Goal: Transaction & Acquisition: Obtain resource

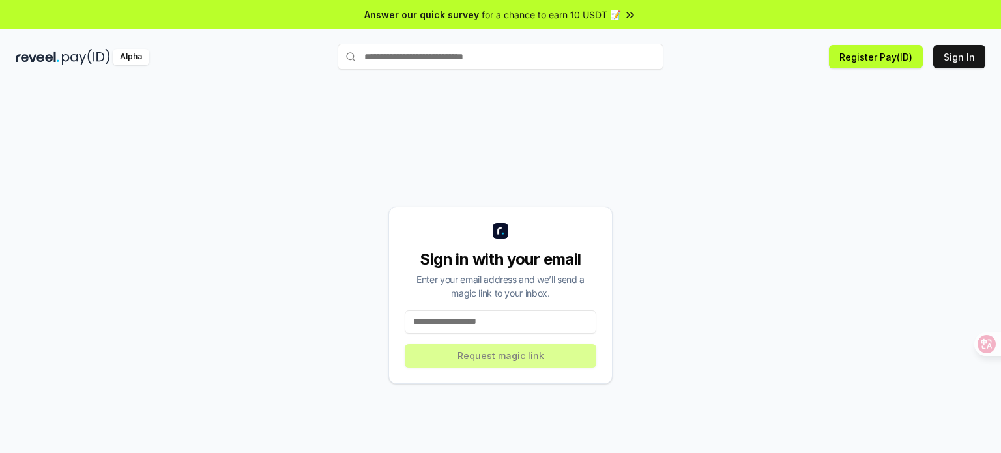
click at [457, 329] on input at bounding box center [501, 321] width 192 height 23
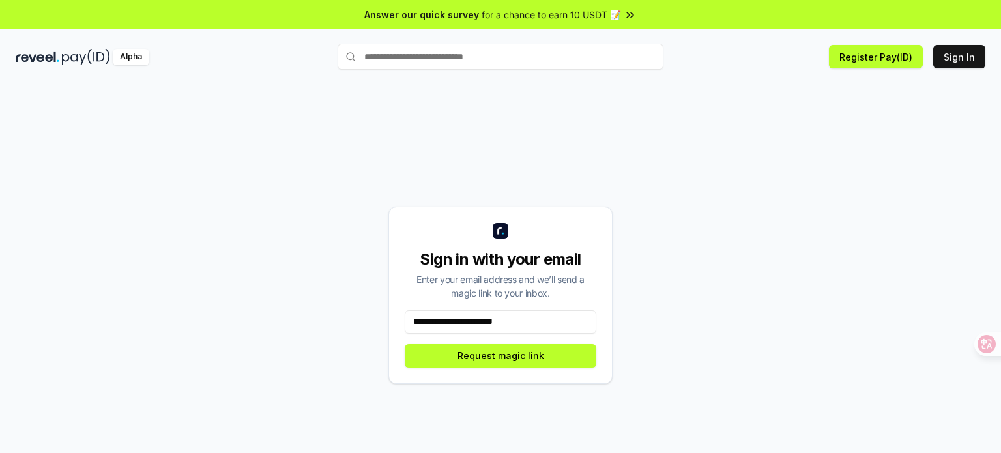
type input "**********"
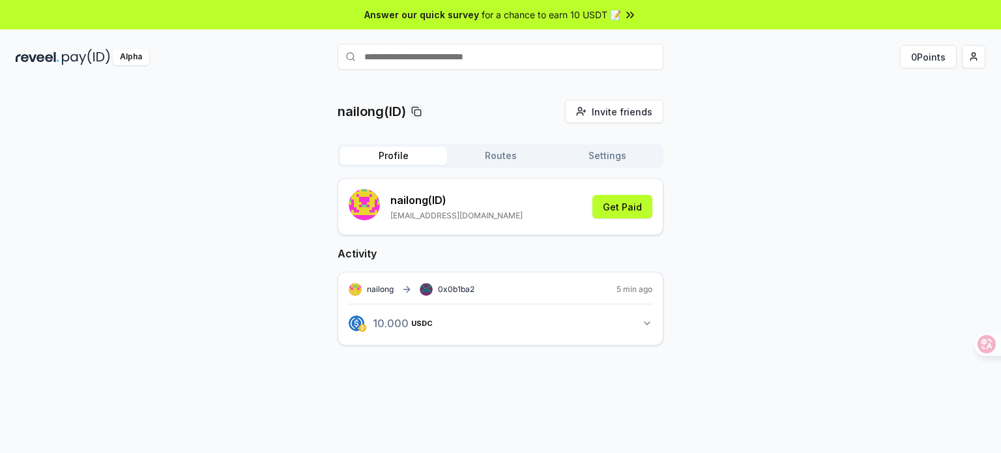
click at [643, 323] on icon "button" at bounding box center [647, 323] width 10 height 10
click at [639, 324] on button "10.000 USDC 10 USDC" at bounding box center [501, 323] width 304 height 22
click at [615, 216] on button "Get Paid" at bounding box center [623, 206] width 60 height 23
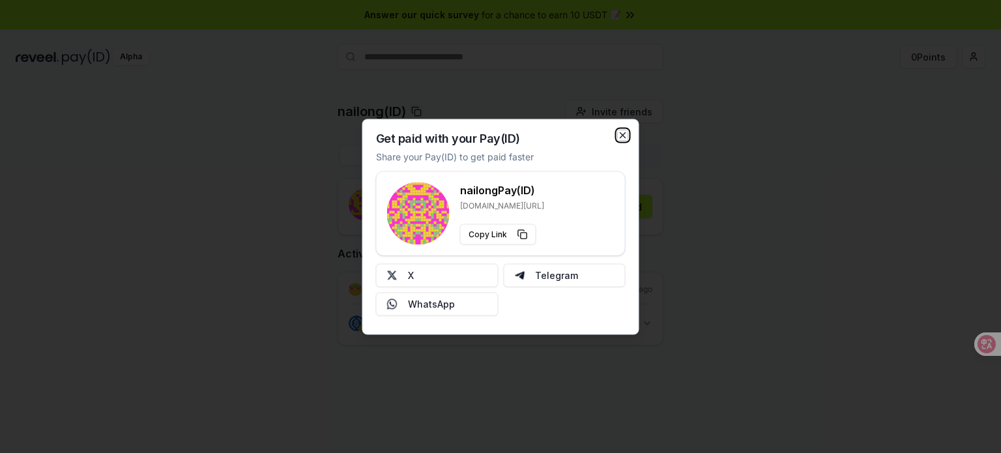
click at [619, 136] on icon "button" at bounding box center [623, 135] width 10 height 10
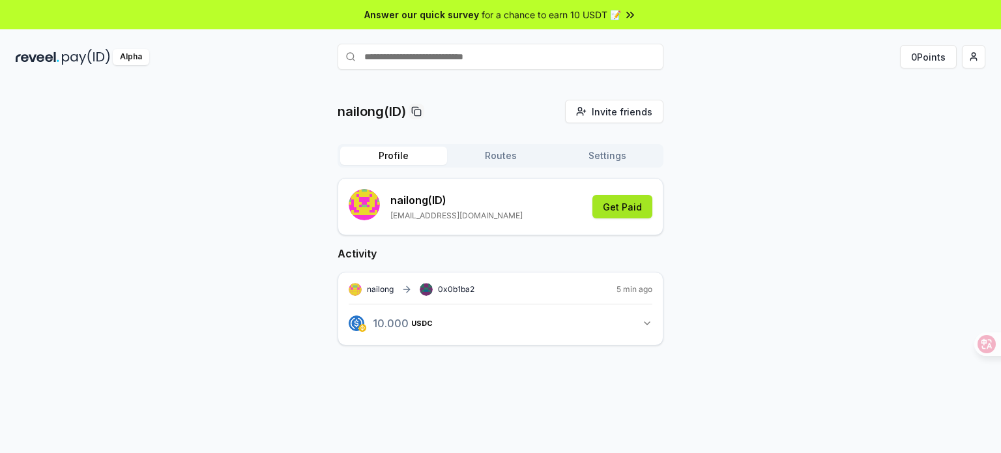
click at [621, 210] on button "Get Paid" at bounding box center [623, 206] width 60 height 23
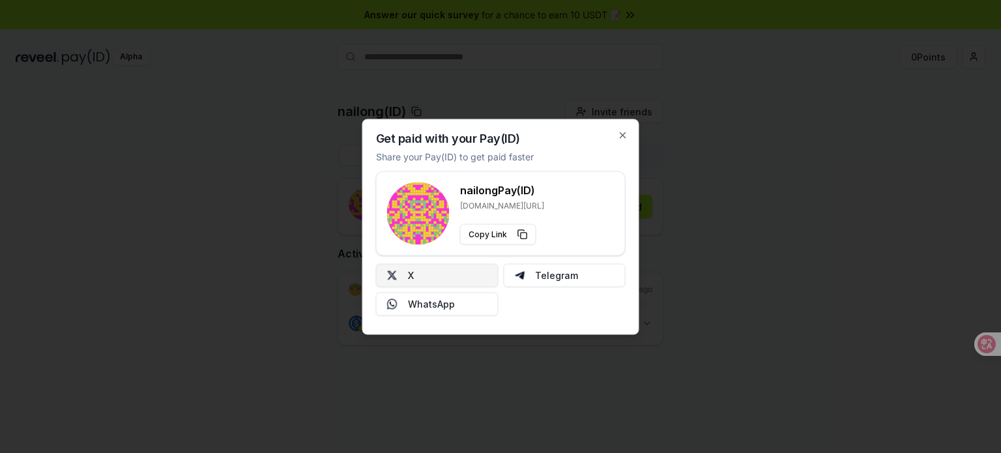
click at [405, 273] on button "X" at bounding box center [437, 274] width 123 height 23
click at [619, 130] on icon "button" at bounding box center [623, 135] width 10 height 10
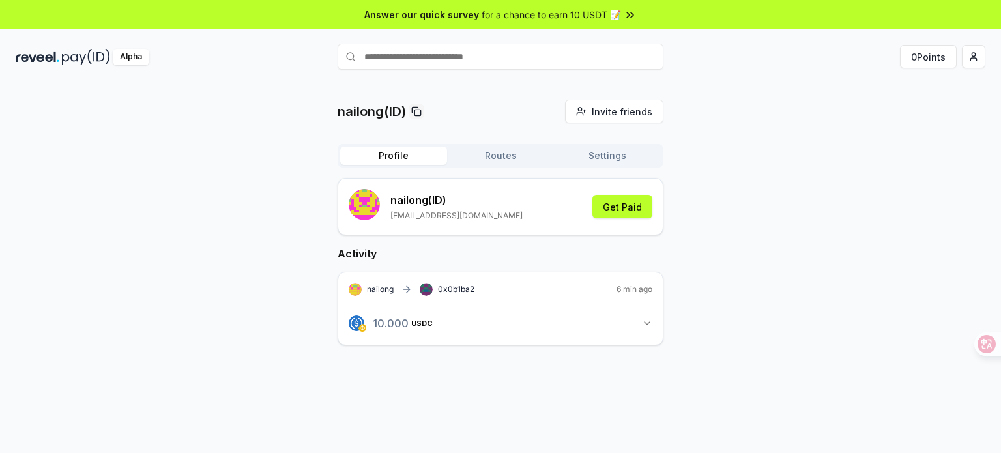
click at [42, 63] on img at bounding box center [38, 57] width 44 height 16
click at [593, 140] on div "nailong(ID) Invite friends Invite Profile Routes Settings nailong (ID) zhangjiu…" at bounding box center [501, 233] width 326 height 267
click at [600, 158] on button "Settings" at bounding box center [607, 156] width 107 height 18
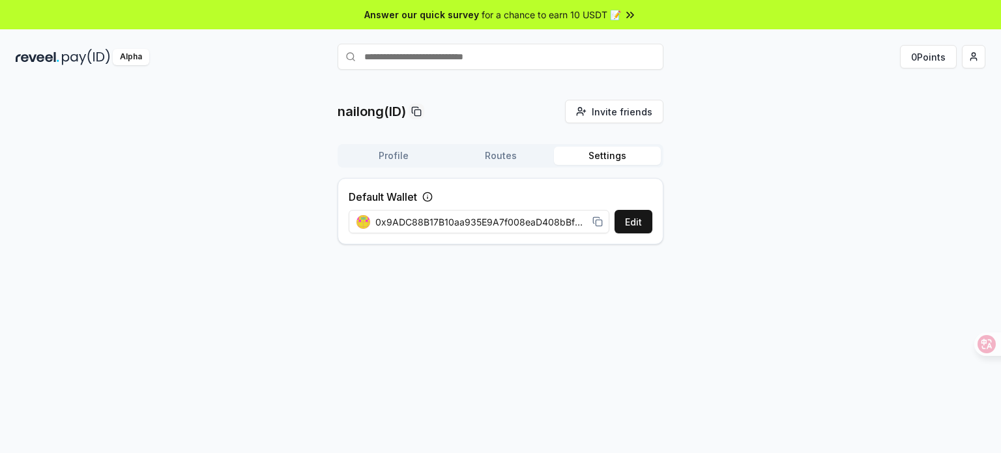
click at [477, 149] on button "Routes" at bounding box center [500, 156] width 107 height 18
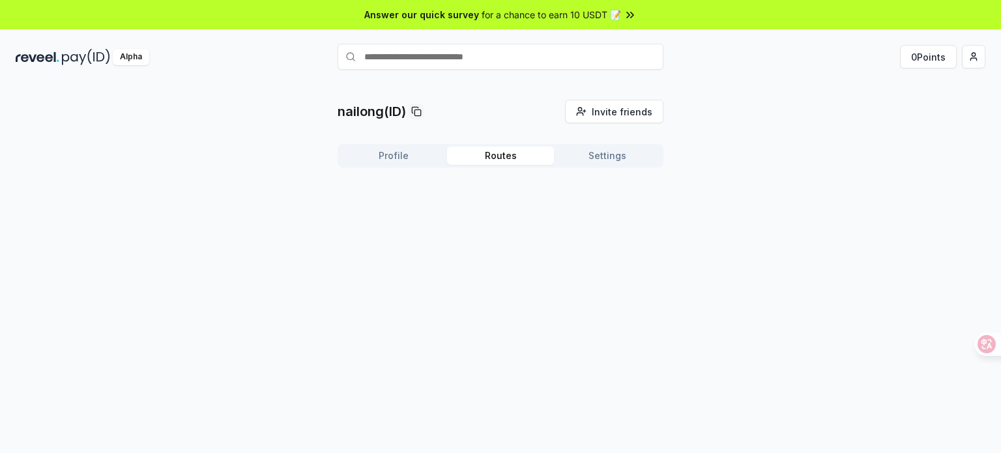
click at [375, 143] on div "nailong(ID) Invite friends Invite Profile Routes Settings" at bounding box center [501, 139] width 326 height 78
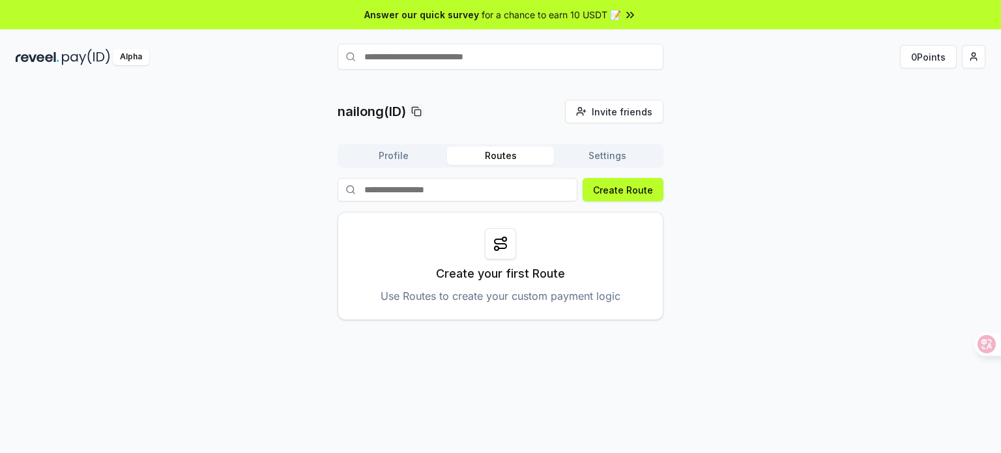
click at [973, 60] on html "Answer our quick survey for a chance to earn 10 USDT 📝 Alpha 0 Points nailong(I…" at bounding box center [500, 226] width 1001 height 453
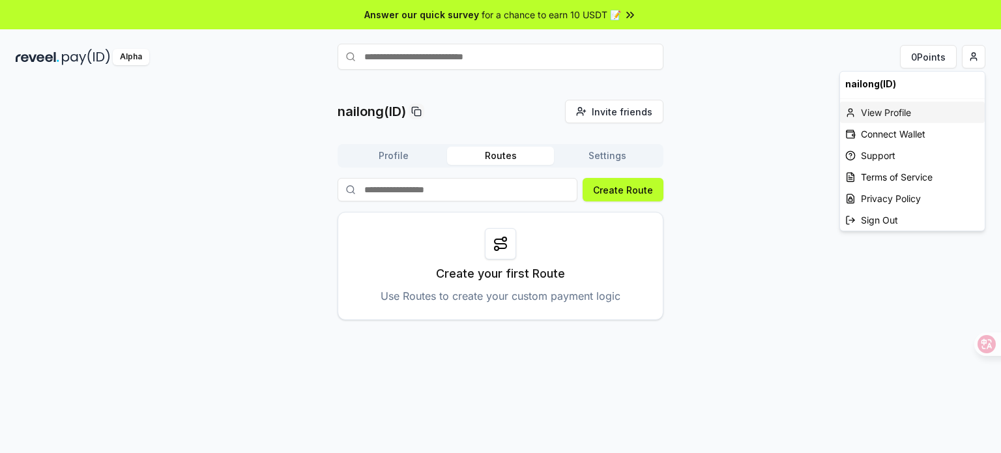
click at [859, 103] on div "View Profile" at bounding box center [912, 113] width 145 height 22
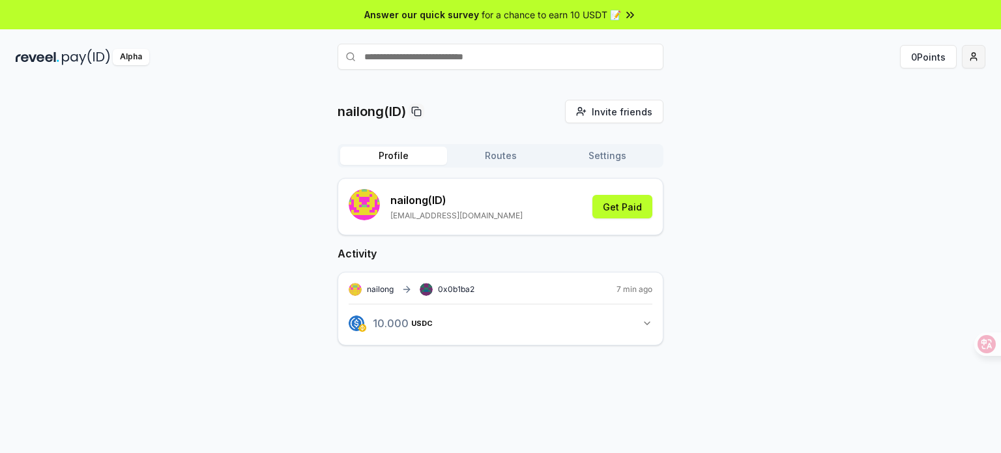
click at [972, 57] on html "Answer our quick survey for a chance to earn 10 USDT 📝 Alpha 0 Points nailong(I…" at bounding box center [500, 226] width 1001 height 453
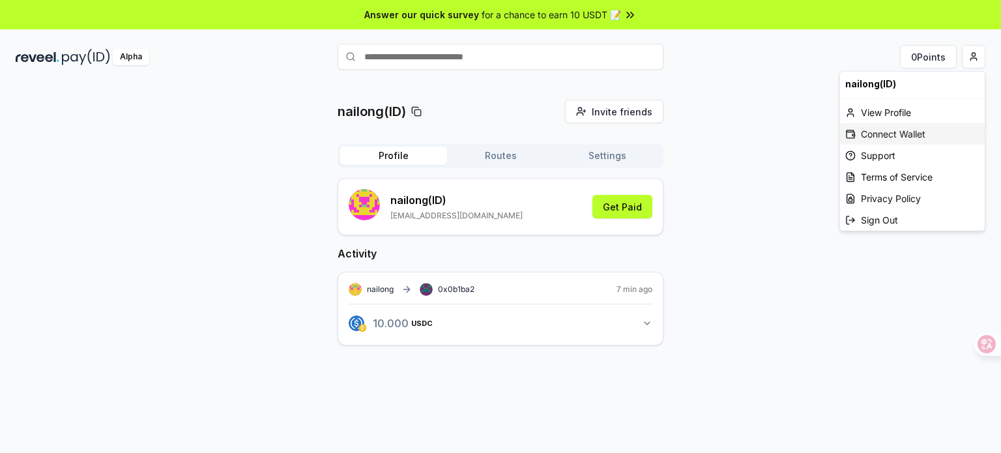
click at [908, 130] on div "Connect Wallet" at bounding box center [912, 134] width 145 height 22
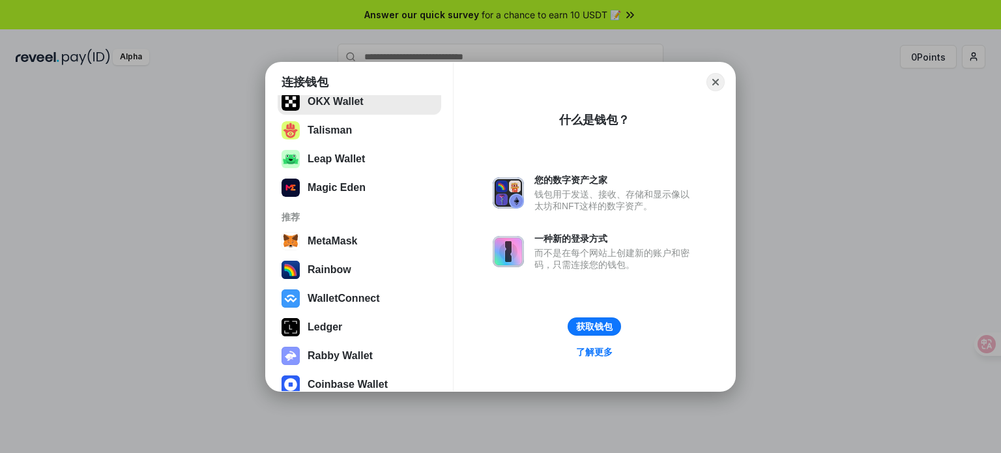
scroll to position [134, 0]
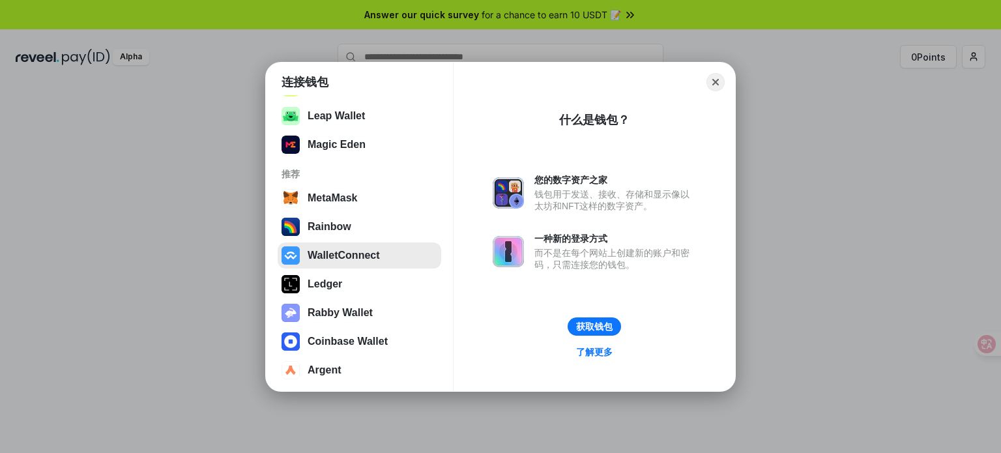
click at [344, 256] on button "WalletConnect" at bounding box center [360, 255] width 164 height 26
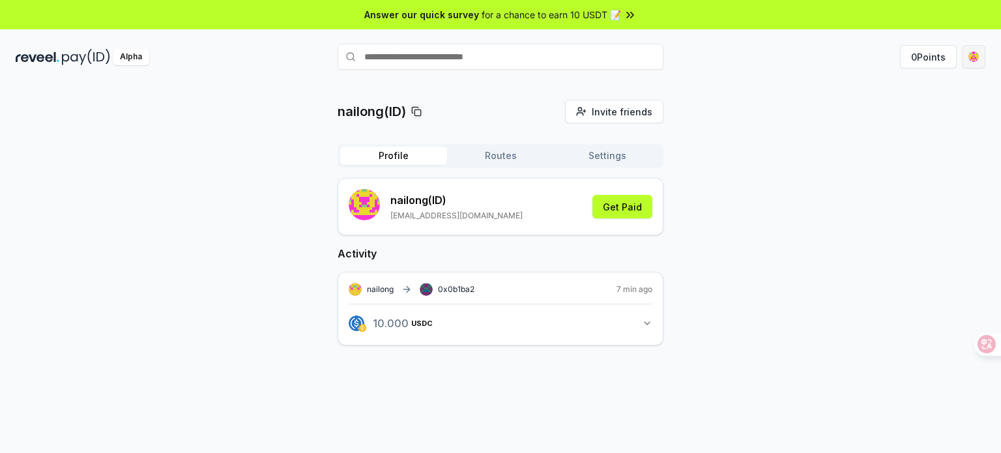
click at [967, 57] on html "Answer our quick survey for a chance to earn 10 USDT 📝 Alpha 0 Points nailong(I…" at bounding box center [500, 226] width 1001 height 453
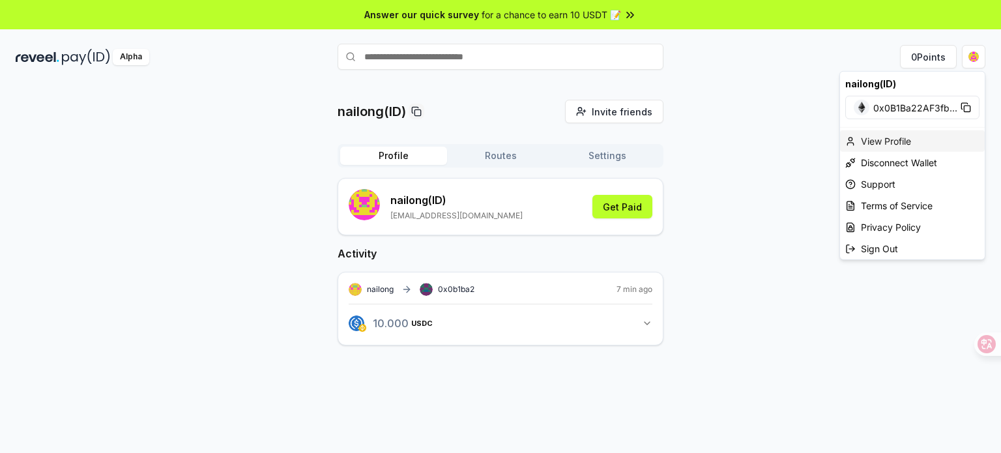
click at [913, 138] on div "View Profile" at bounding box center [912, 141] width 145 height 22
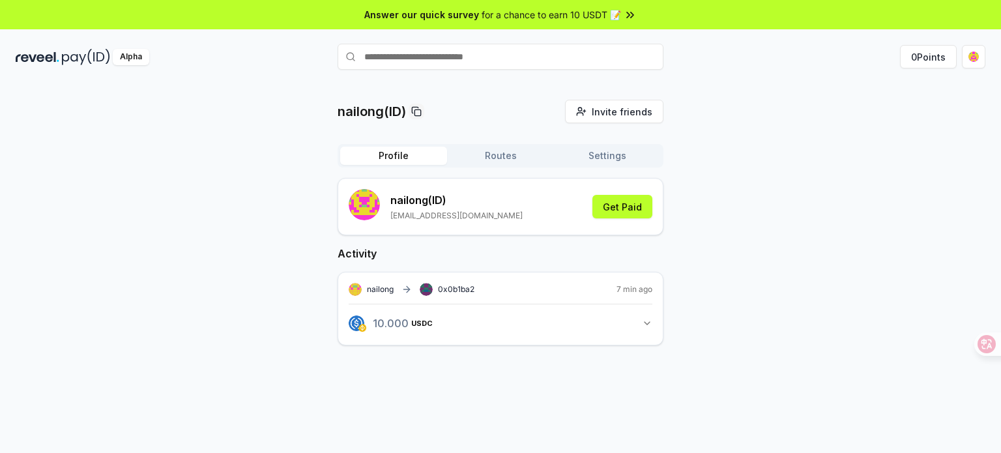
click at [505, 154] on button "Routes" at bounding box center [500, 156] width 107 height 18
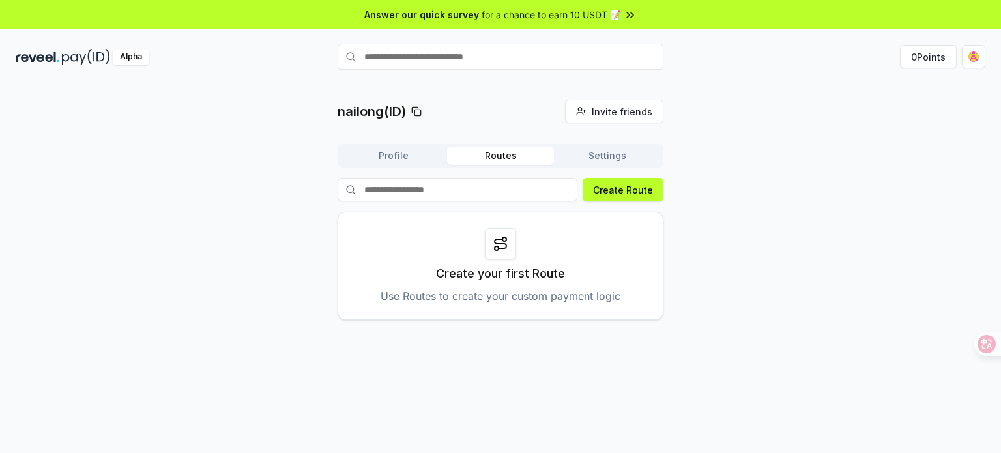
click at [596, 157] on button "Settings" at bounding box center [607, 156] width 107 height 18
click at [499, 156] on button "Routes" at bounding box center [500, 156] width 107 height 18
click at [411, 156] on button "Profile" at bounding box center [393, 156] width 107 height 18
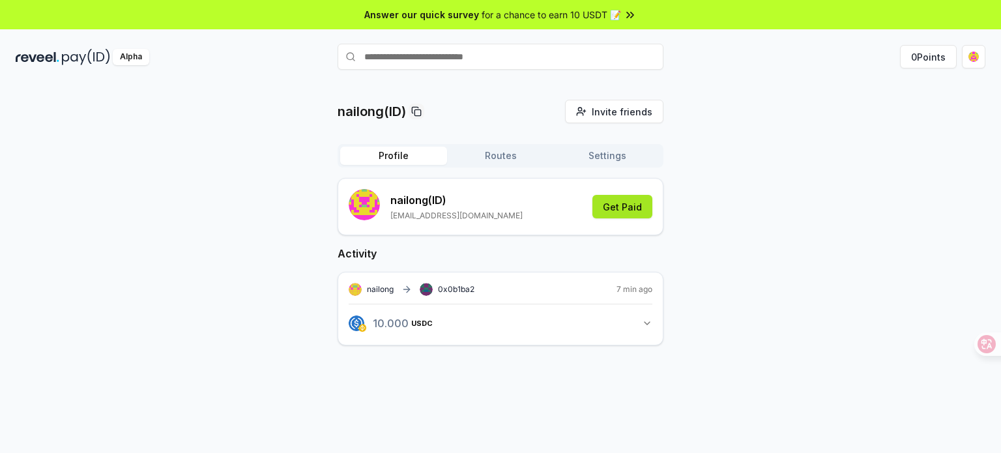
click at [649, 213] on button "Get Paid" at bounding box center [623, 206] width 60 height 23
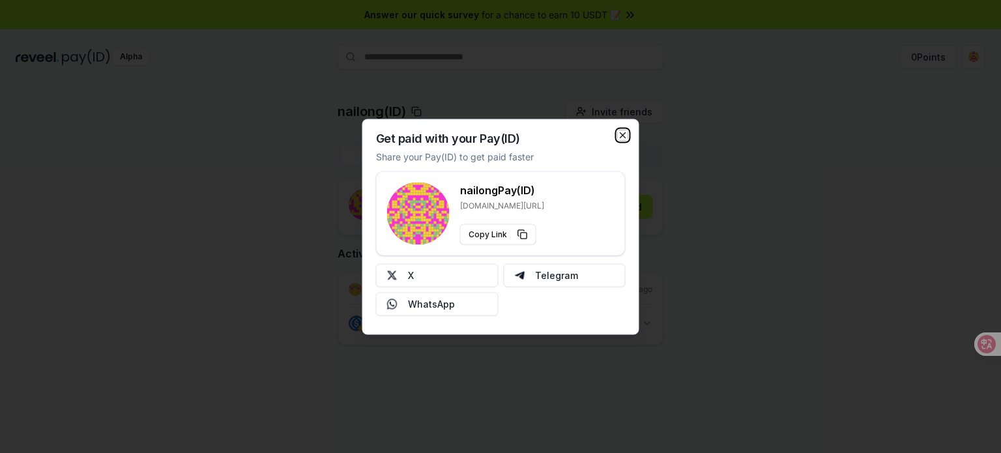
click at [625, 134] on icon "button" at bounding box center [623, 135] width 10 height 10
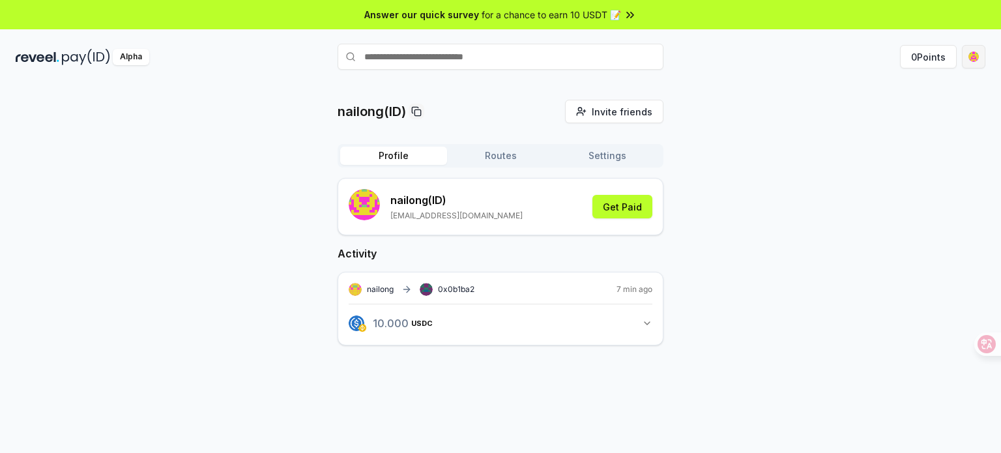
click at [978, 59] on html "Answer our quick survey for a chance to earn 10 USDT 📝 Alpha 0 Points nailong(I…" at bounding box center [500, 226] width 1001 height 453
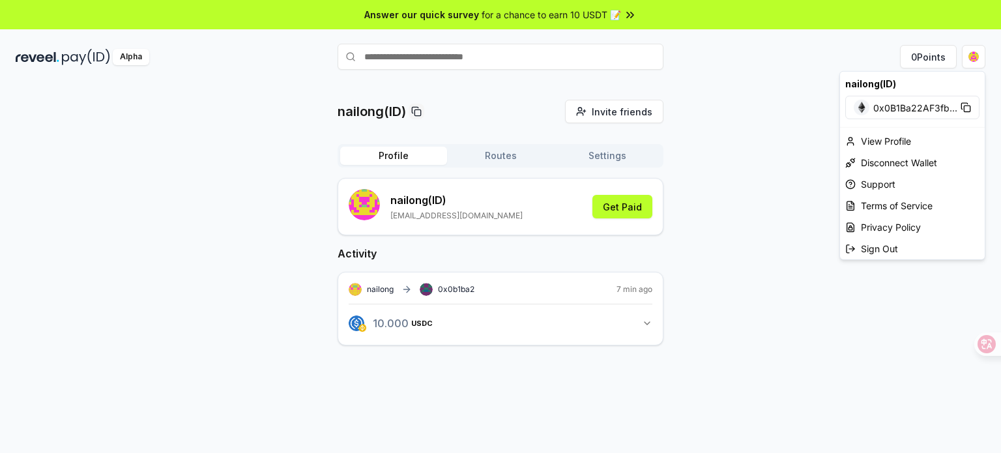
click at [58, 59] on html "Answer our quick survey for a chance to earn 10 USDT 📝 Alpha 0 Points nailong(I…" at bounding box center [500, 226] width 1001 height 453
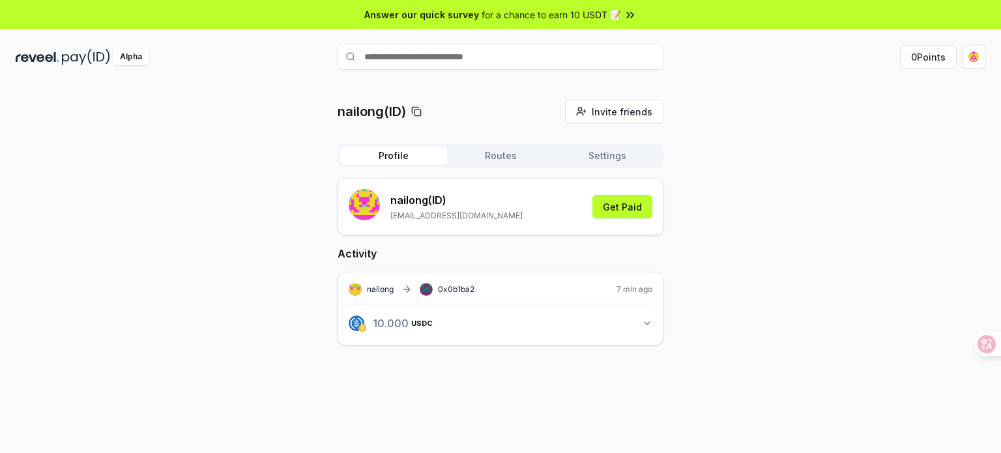
click at [50, 55] on img at bounding box center [38, 57] width 44 height 16
drag, startPoint x: 227, startPoint y: 199, endPoint x: 241, endPoint y: 179, distance: 24.8
click at [227, 198] on div "nailong(ID) Invite friends Invite Profile Routes Settings nailong (ID) zhangjiu…" at bounding box center [501, 233] width 970 height 267
click at [606, 9] on span "for a chance to earn 10 USDT 📝" at bounding box center [551, 15] width 139 height 14
click at [962, 60] on html "Answer our quick survey for a chance to earn 10 USDT 📝 Alpha 0 Points nailong(I…" at bounding box center [500, 226] width 1001 height 453
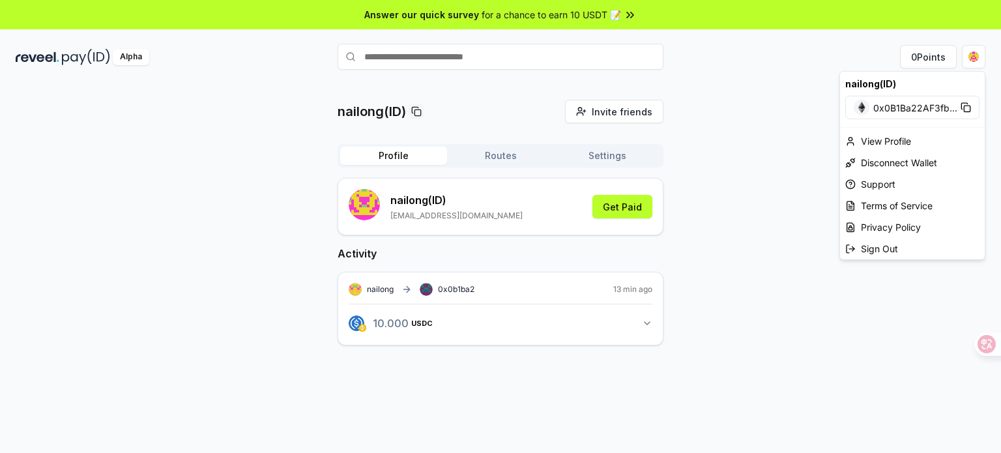
click at [111, 62] on html "Answer our quick survey for a chance to earn 10 USDT 📝 Alpha 0 Points nailong(I…" at bounding box center [500, 226] width 1001 height 453
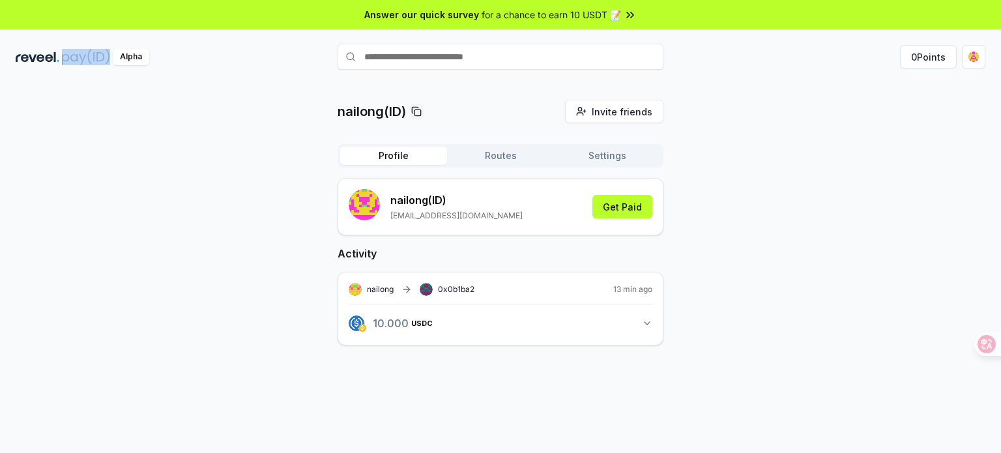
click at [63, 58] on img at bounding box center [86, 57] width 48 height 16
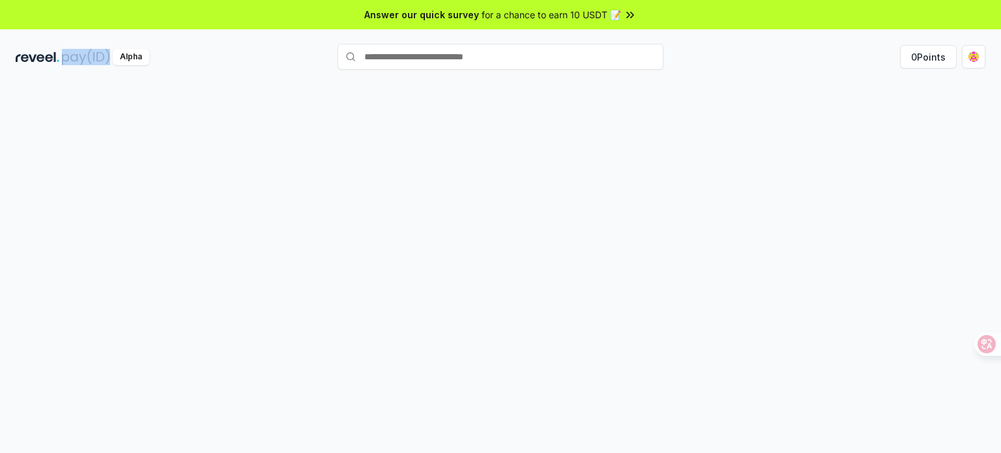
click at [63, 57] on img at bounding box center [86, 57] width 48 height 16
click at [63, 55] on img at bounding box center [86, 57] width 48 height 16
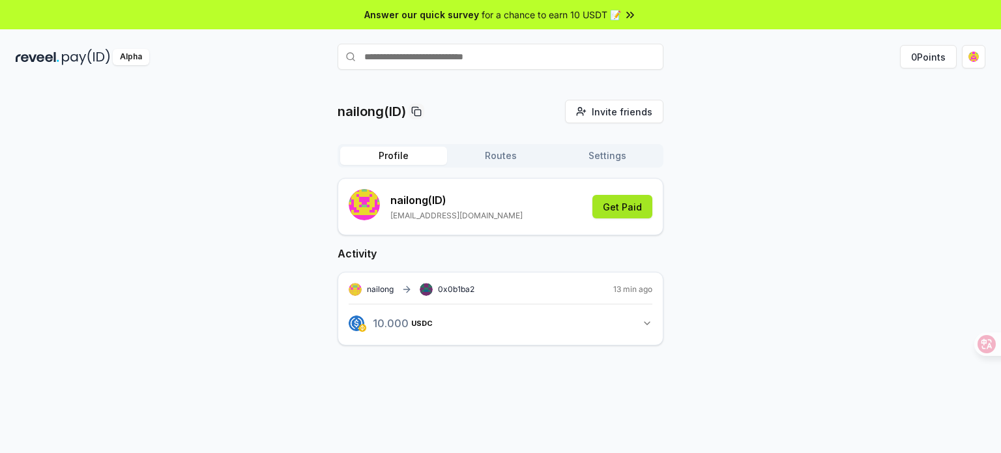
click at [631, 213] on button "Get Paid" at bounding box center [623, 206] width 60 height 23
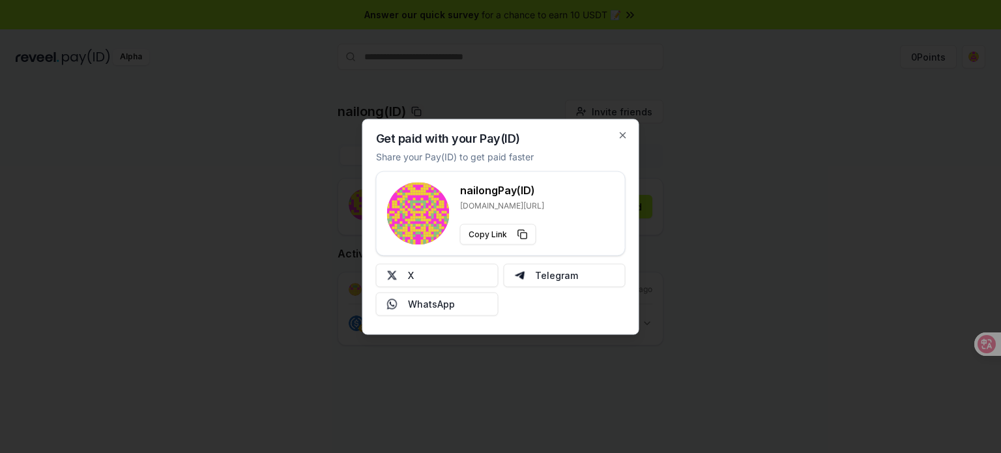
click at [441, 289] on div "X Telegram WhatsApp" at bounding box center [501, 289] width 250 height 52
click at [442, 276] on button "X" at bounding box center [437, 274] width 123 height 23
click at [619, 138] on icon "button" at bounding box center [623, 135] width 10 height 10
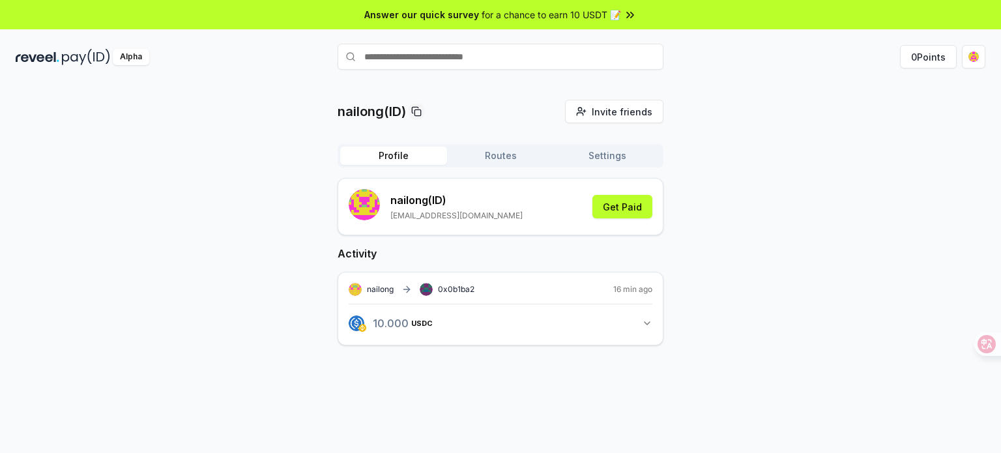
click at [480, 154] on button "Routes" at bounding box center [500, 156] width 107 height 18
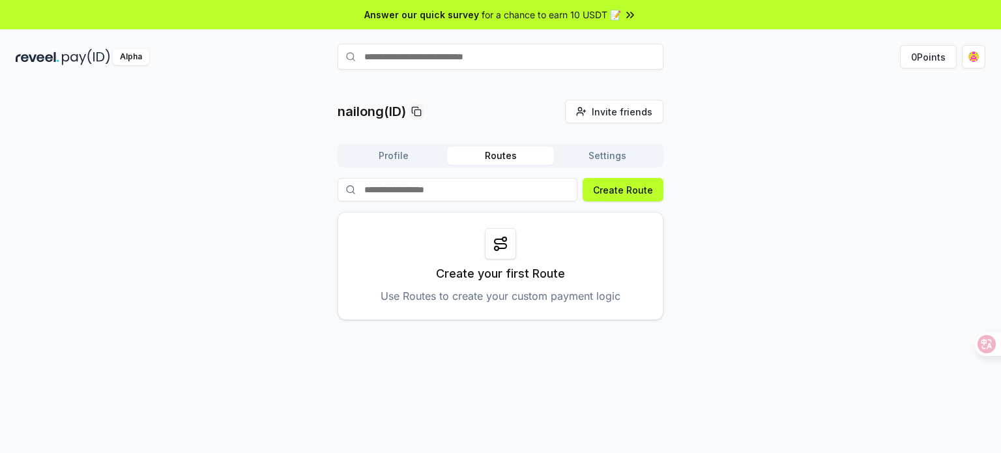
click at [594, 154] on button "Settings" at bounding box center [607, 156] width 107 height 18
click at [484, 147] on button "Routes" at bounding box center [500, 156] width 107 height 18
click at [418, 150] on button "Profile" at bounding box center [393, 156] width 107 height 18
